Goal: Transaction & Acquisition: Purchase product/service

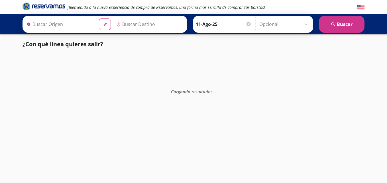
type input "Toluca, [GEOGRAPHIC_DATA]"
type input "[GEOGRAPHIC_DATA], [GEOGRAPHIC_DATA]"
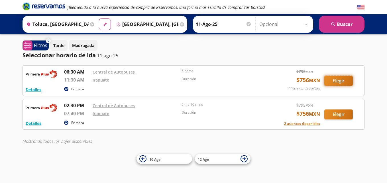
click at [336, 81] on button "Elegir" at bounding box center [338, 81] width 29 height 10
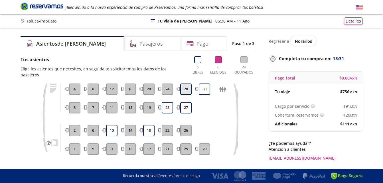
click at [182, 84] on button "28" at bounding box center [185, 89] width 11 height 11
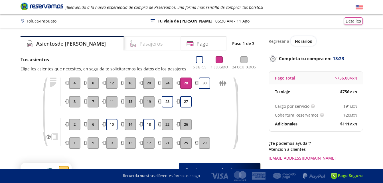
click at [124, 43] on div "Pasajeros" at bounding box center [152, 43] width 57 height 14
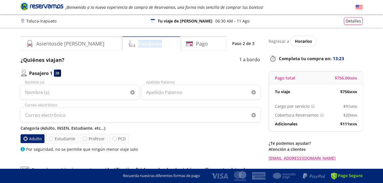
click at [123, 43] on div "Pasajeros" at bounding box center [152, 43] width 58 height 14
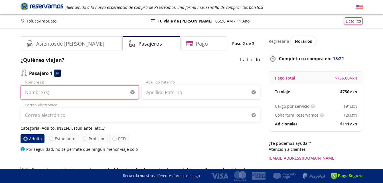
click at [84, 91] on input "Nombre (s)" at bounding box center [80, 92] width 118 height 14
type input "[PERSON_NAME]"
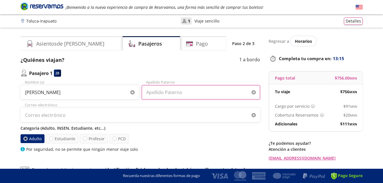
click at [159, 93] on input "Apellido Paterno" at bounding box center [201, 92] width 118 height 14
type input "[PERSON_NAME]"
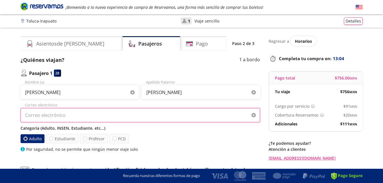
click at [64, 112] on input "Correo electrónico" at bounding box center [140, 115] width 239 height 14
type input "[EMAIL_ADDRESS][DOMAIN_NAME]"
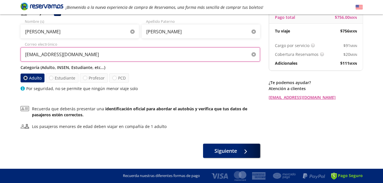
scroll to position [60, 0]
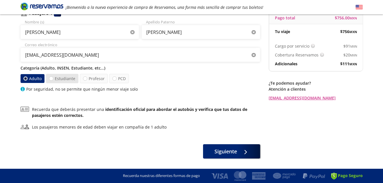
click at [63, 78] on label "Estudiante" at bounding box center [62, 78] width 32 height 9
click at [53, 78] on input "Estudiante" at bounding box center [51, 79] width 4 height 4
radio input "true"
radio input "false"
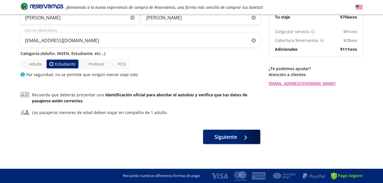
scroll to position [76, 0]
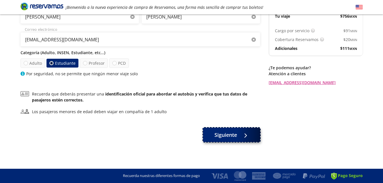
click at [229, 132] on span "Siguiente" at bounding box center [225, 135] width 23 height 8
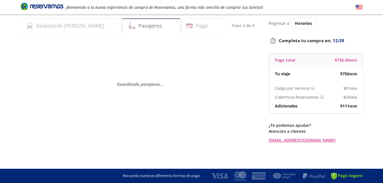
scroll to position [0, 0]
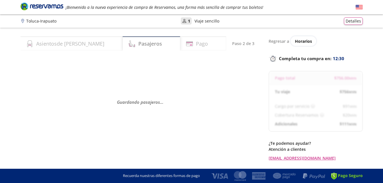
select select "MX"
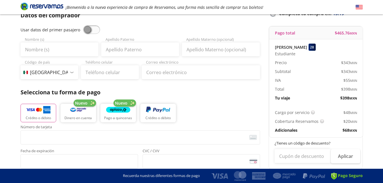
scroll to position [45, 0]
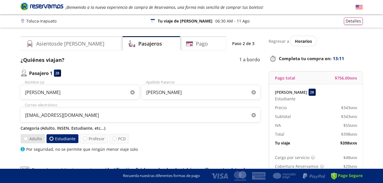
click at [28, 139] on label "Adulto" at bounding box center [33, 138] width 25 height 9
click at [28, 139] on input "Adulto" at bounding box center [26, 139] width 4 height 4
radio input "true"
radio input "false"
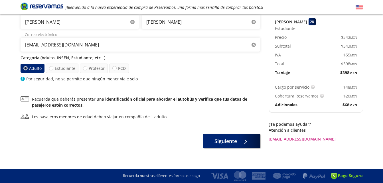
scroll to position [76, 0]
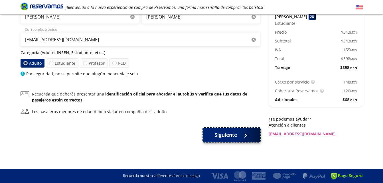
click at [224, 136] on span "Siguiente" at bounding box center [225, 135] width 23 height 8
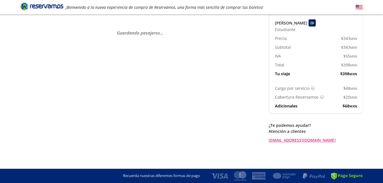
scroll to position [0, 0]
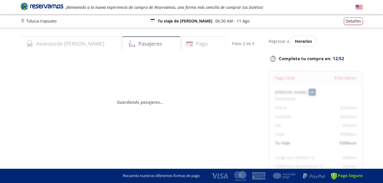
select select "MX"
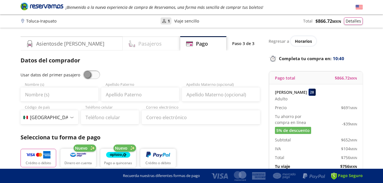
click at [138, 47] on h4 "Pasajeros" at bounding box center [149, 44] width 23 height 8
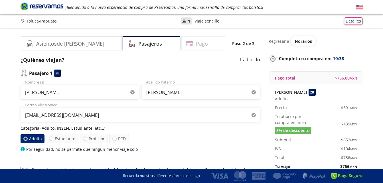
click at [186, 45] on div "Pago" at bounding box center [203, 43] width 46 height 14
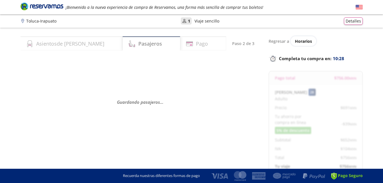
select select "MX"
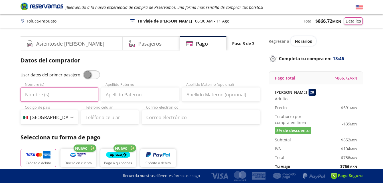
click at [56, 96] on input "Nombre (s)" at bounding box center [60, 95] width 78 height 14
type input "[PERSON_NAME]"
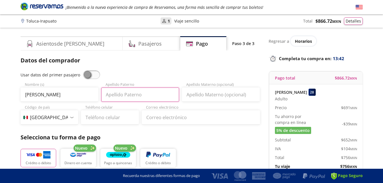
type input "[PERSON_NAME]"
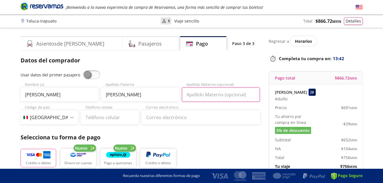
type input "[PERSON_NAME]"
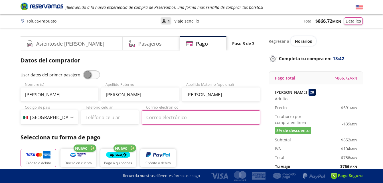
type input "[EMAIL_ADDRESS][DOMAIN_NAME]"
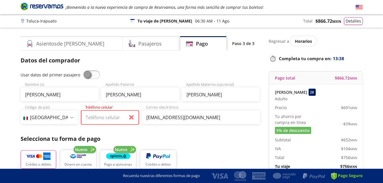
click at [104, 119] on input "Teléfono celular" at bounding box center [110, 117] width 58 height 14
click at [101, 116] on input "Teléfono celular" at bounding box center [110, 117] width 58 height 14
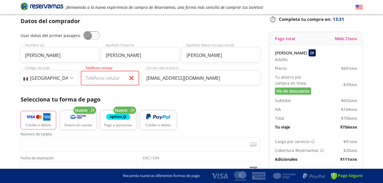
scroll to position [40, 0]
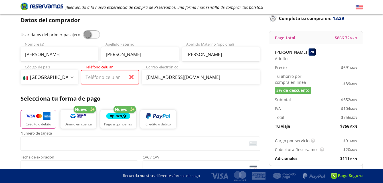
click at [101, 79] on input "Teléfono celular" at bounding box center [110, 77] width 58 height 14
click at [62, 77] on select "Código de país [GEOGRAPHIC_DATA] +1 [GEOGRAPHIC_DATA] +52 [GEOGRAPHIC_DATA] +57…" at bounding box center [50, 77] width 58 height 14
click at [21, 70] on select "Código de país [GEOGRAPHIC_DATA] +1 [GEOGRAPHIC_DATA] +52 [GEOGRAPHIC_DATA] +57…" at bounding box center [50, 77] width 58 height 14
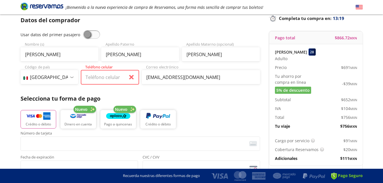
click at [102, 82] on input "Teléfono celular" at bounding box center [110, 77] width 58 height 14
click at [132, 78] on input "Teléfono celular" at bounding box center [110, 77] width 58 height 14
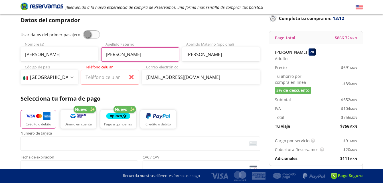
click at [145, 51] on input "[PERSON_NAME]" at bounding box center [140, 54] width 78 height 14
click at [216, 115] on div "Crédito o débito Nuevo Dinero en cuenta Nuevo Pago a quincenas Crédito o débito" at bounding box center [140, 119] width 239 height 26
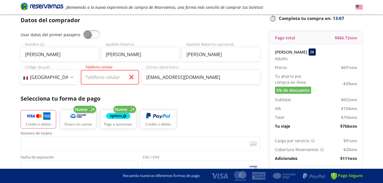
click at [130, 76] on input "Teléfono celular" at bounding box center [110, 77] width 58 height 14
click at [123, 83] on input "Teléfono celular" at bounding box center [110, 77] width 58 height 14
click at [128, 77] on input "Teléfono celular" at bounding box center [110, 77] width 58 height 14
click at [86, 35] on span at bounding box center [91, 34] width 17 height 9
click at [83, 30] on input "checkbox" at bounding box center [83, 30] width 0 height 0
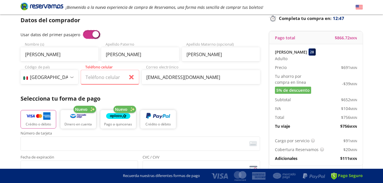
type input "[PERSON_NAME]"
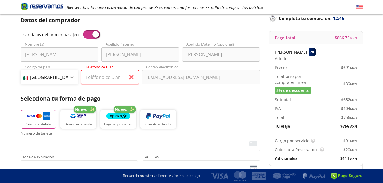
click at [110, 81] on input "Teléfono celular" at bounding box center [110, 77] width 58 height 14
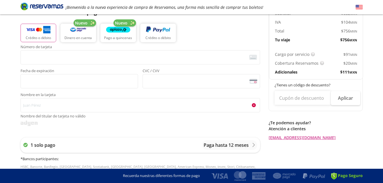
scroll to position [127, 0]
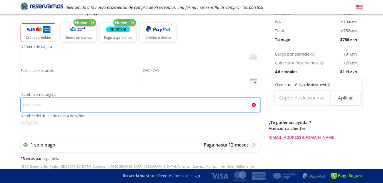
click at [107, 101] on input "Nombre en la tarjeta Nombre del titular de tarjeta no válido" at bounding box center [140, 105] width 239 height 14
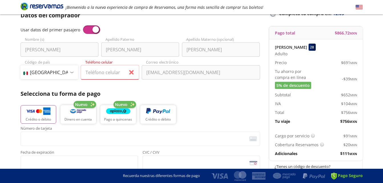
scroll to position [45, 0]
type input "[PERSON_NAME]"
click at [124, 72] on input "Teléfono celular" at bounding box center [110, 73] width 58 height 14
click at [131, 75] on input "Teléfono celular" at bounding box center [110, 73] width 58 height 14
click at [72, 72] on div at bounding box center [72, 73] width 4 height 2
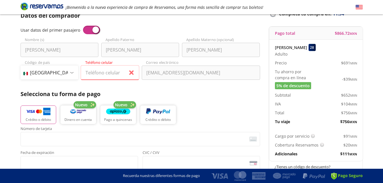
click at [72, 72] on div at bounding box center [72, 73] width 4 height 2
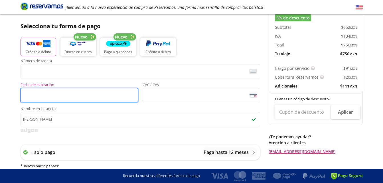
scroll to position [112, 0]
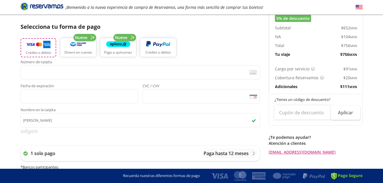
click at [52, 46] on button "Crédito o débito" at bounding box center [39, 47] width 36 height 19
